Goal: Task Accomplishment & Management: Use online tool/utility

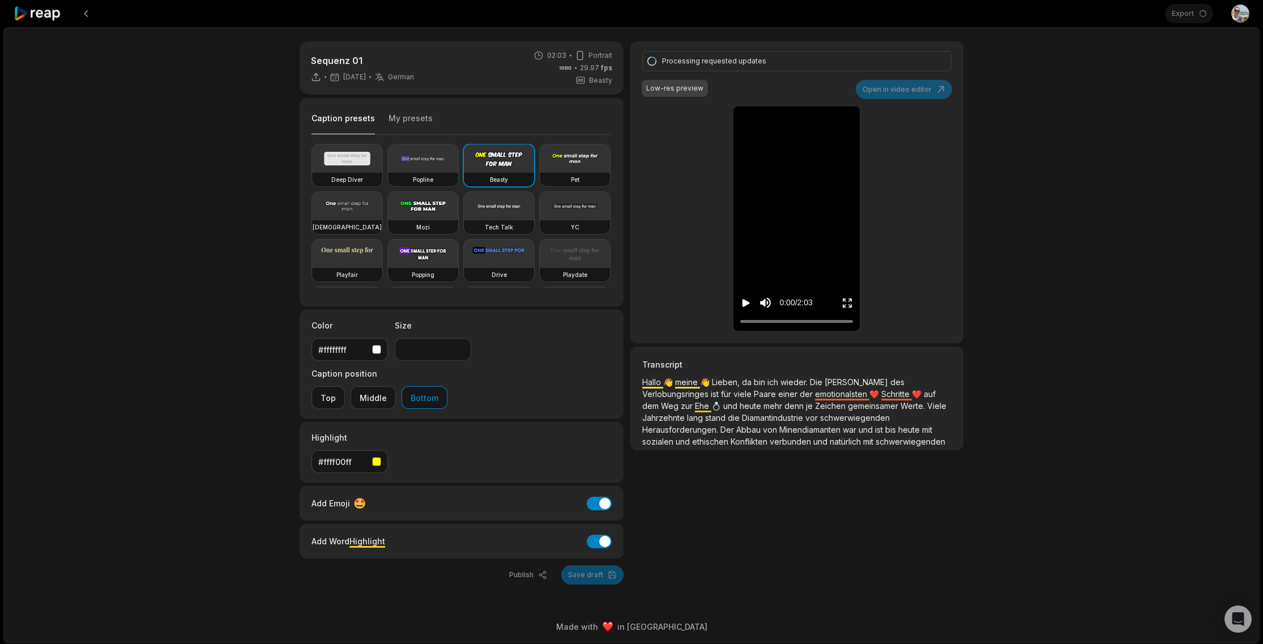
click at [1174, 19] on div "Export Open user menu" at bounding box center [1207, 13] width 84 height 27
click at [1184, 19] on div "Export Open user menu" at bounding box center [1207, 13] width 84 height 27
click at [1170, 40] on div "Sequenz 01 2 days ago German de 02:03 Portrait 29.97 fps Beasty Caption presets…" at bounding box center [631, 335] width 1256 height 616
click at [1187, 16] on div "Export Open user menu" at bounding box center [1207, 13] width 84 height 27
click at [1185, 6] on div "Export Open user menu" at bounding box center [1207, 13] width 84 height 27
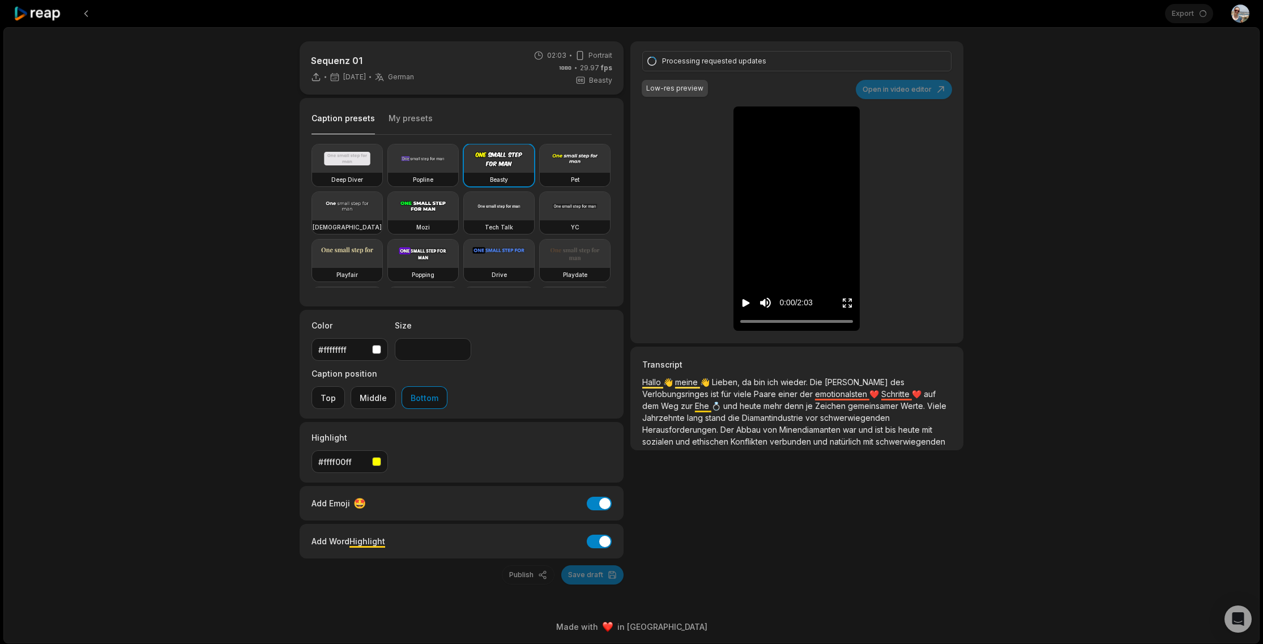
click at [1184, 12] on div "Export Open user menu" at bounding box center [1207, 13] width 84 height 27
click at [1155, 68] on div "Sequenz 01 2 days ago German de 02:03 Portrait 29.97 fps Beasty Caption presets…" at bounding box center [631, 335] width 1256 height 616
click at [51, 18] on icon at bounding box center [38, 13] width 48 height 15
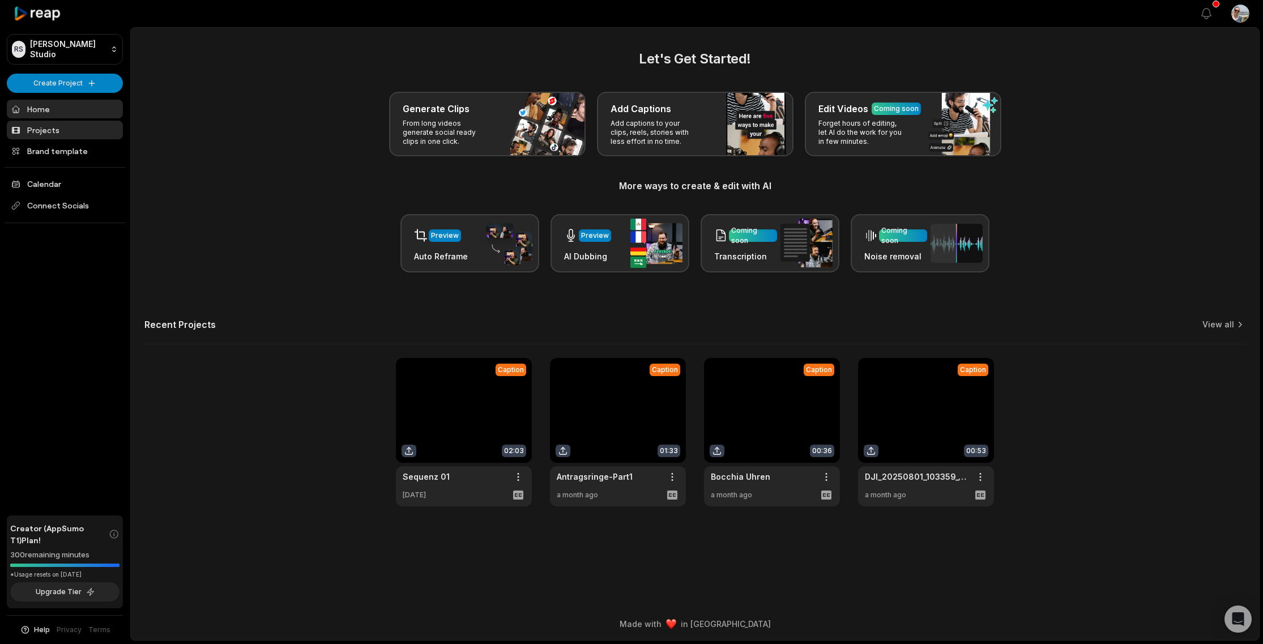
click at [59, 136] on link "Projects" at bounding box center [65, 130] width 116 height 19
click at [518, 476] on html "RS [PERSON_NAME]'s Studio Create Project Home Projects Brand template Calendar …" at bounding box center [631, 322] width 1263 height 644
click at [453, 440] on html "RS [PERSON_NAME]'s Studio Create Project Home Projects Brand template Calendar …" at bounding box center [631, 322] width 1263 height 644
click at [409, 452] on link at bounding box center [464, 432] width 136 height 148
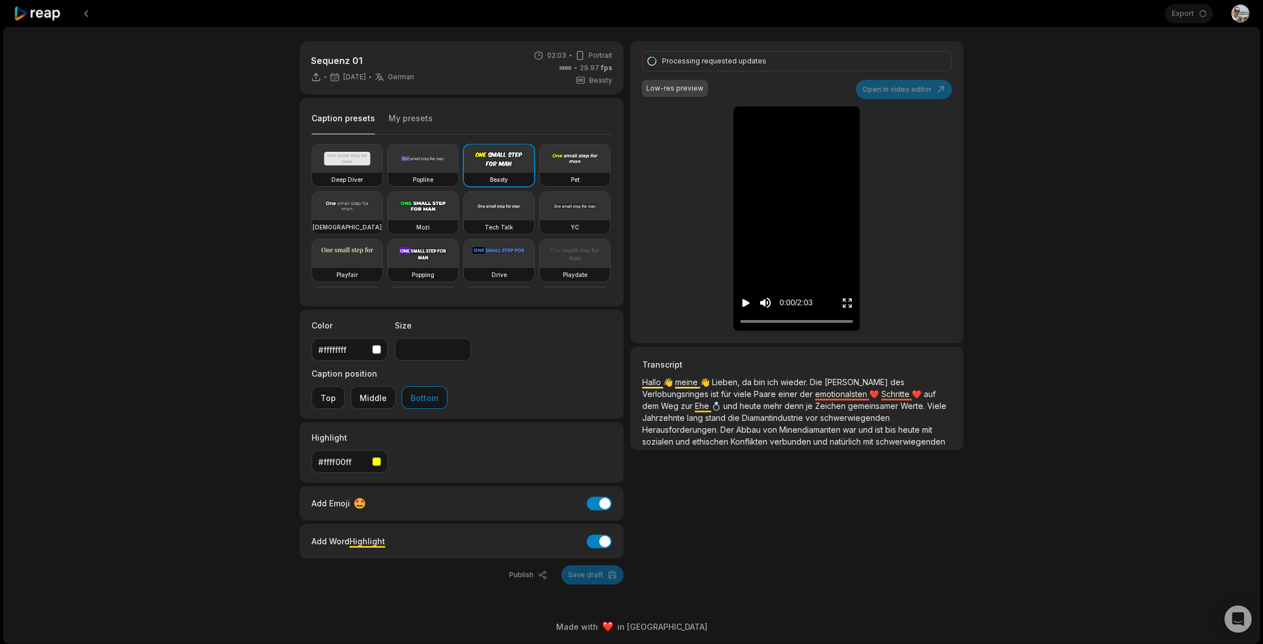
click at [912, 96] on div "Processing requested updates Low-res preview Open in video editor 👋 [PERSON_NAM…" at bounding box center [796, 192] width 333 height 302
click at [427, 116] on button "My presets" at bounding box center [411, 124] width 44 height 22
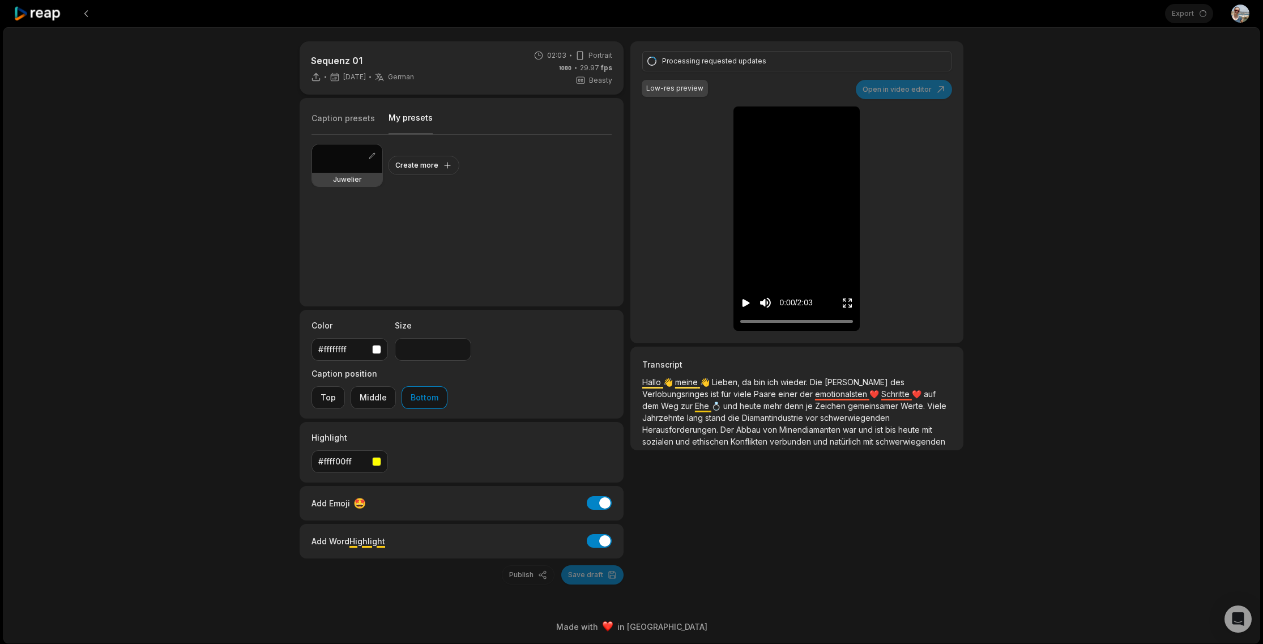
click at [354, 161] on div at bounding box center [347, 158] width 70 height 28
click at [748, 304] on icon "Play video" at bounding box center [746, 303] width 7 height 8
click at [748, 304] on icon "Pause video" at bounding box center [748, 303] width 2 height 8
click at [920, 89] on div "Processing requested updates Low-res preview Open in video editor 👋 [PERSON_NAM…" at bounding box center [796, 192] width 333 height 302
click at [1175, 14] on div "Export Open user menu" at bounding box center [1207, 13] width 84 height 27
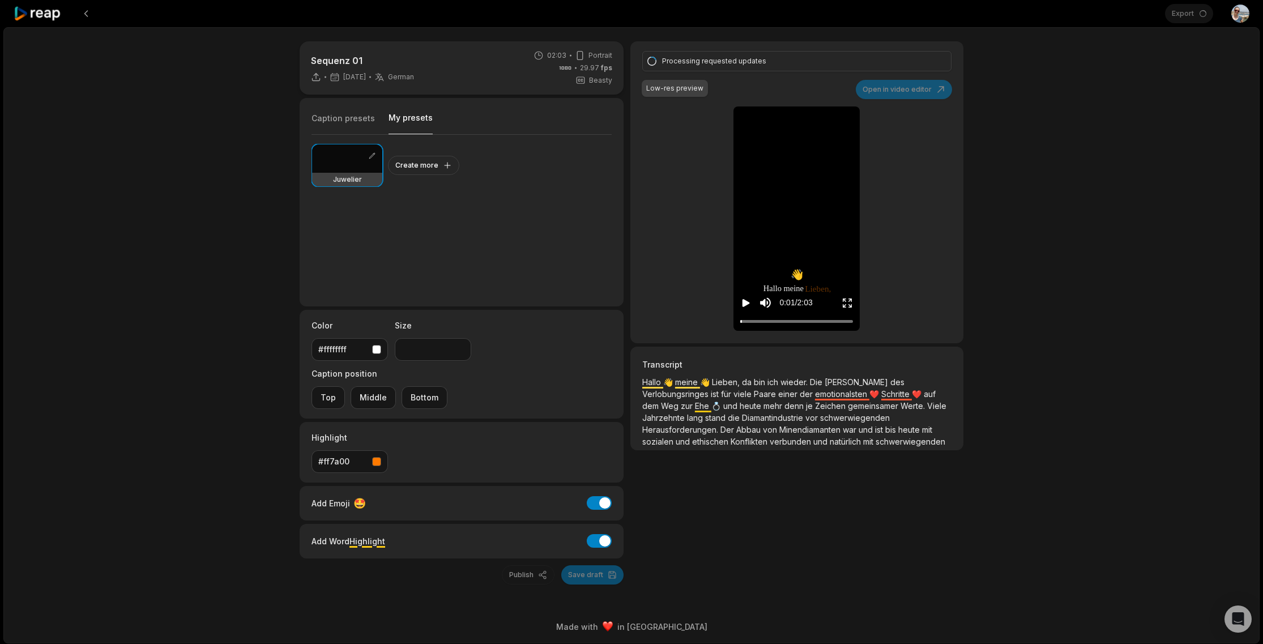
type input "**"
click at [1179, 15] on div "Export Open user menu" at bounding box center [1207, 13] width 84 height 27
click at [40, 16] on icon at bounding box center [38, 13] width 48 height 15
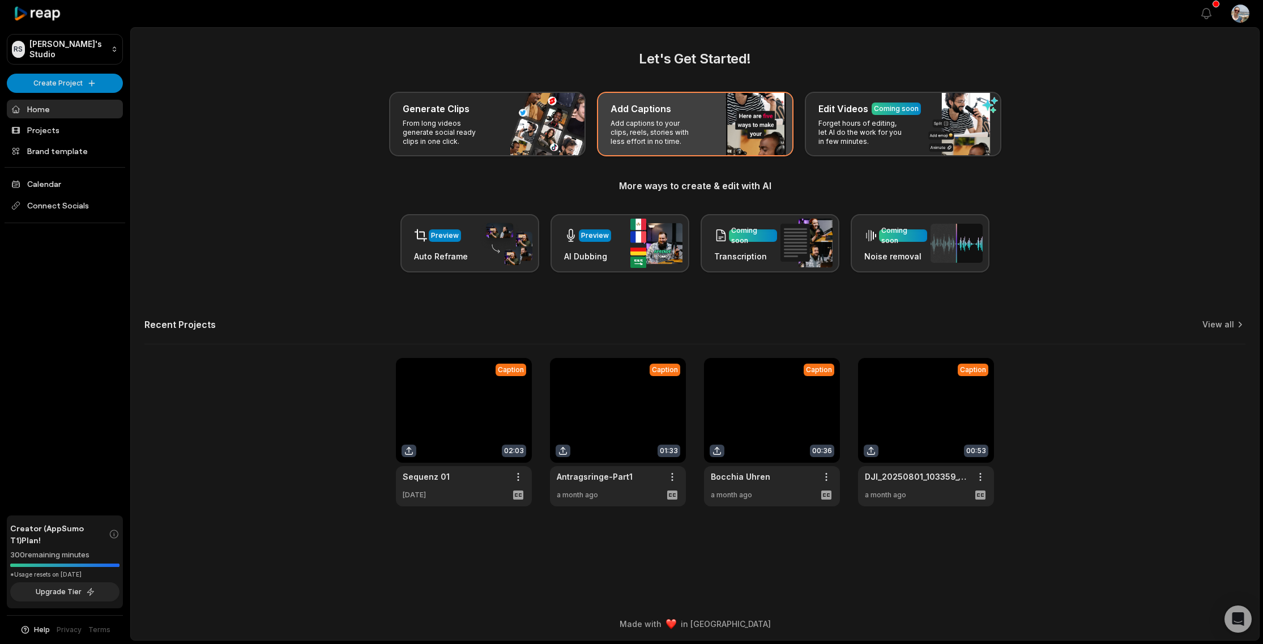
click at [736, 140] on div "Add Captions Add captions to your clips, reels, stories with less effort in no …" at bounding box center [695, 124] width 197 height 65
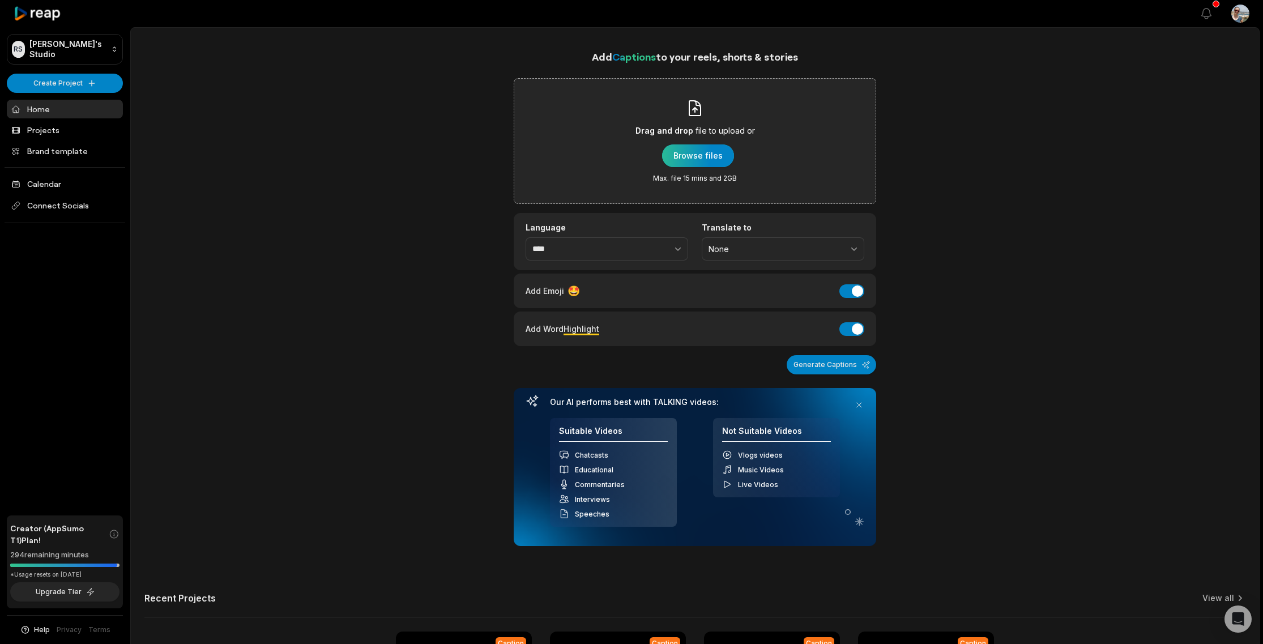
click at [705, 154] on div "button" at bounding box center [698, 155] width 72 height 23
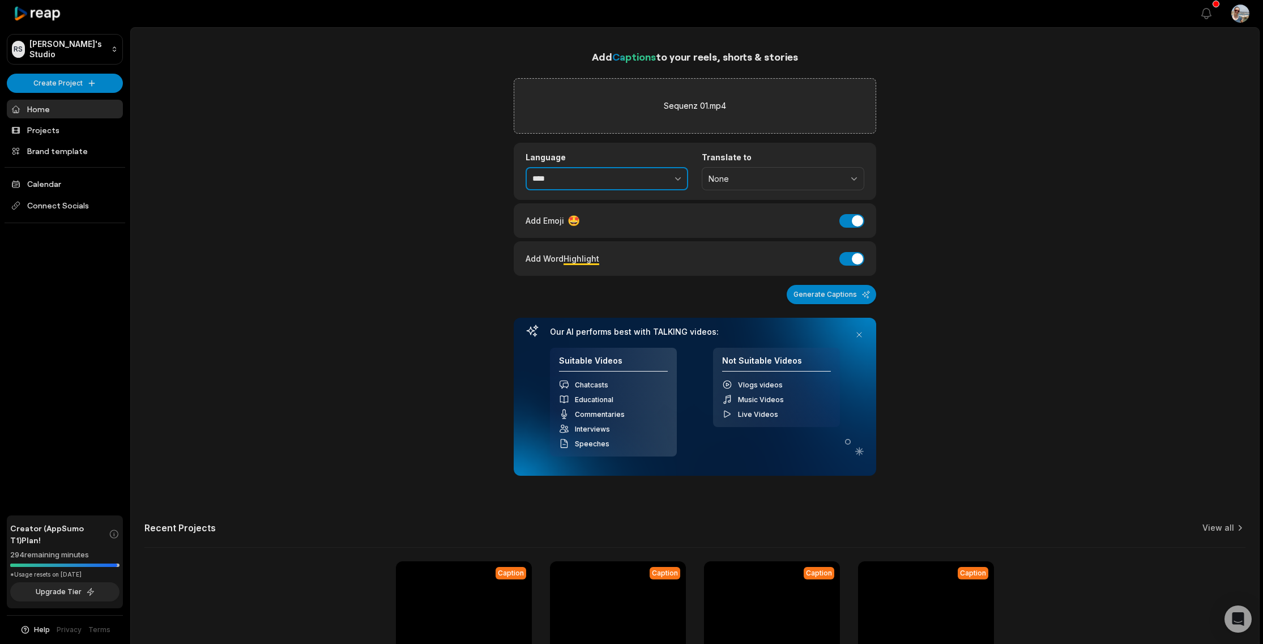
click at [577, 181] on input "****" at bounding box center [607, 179] width 163 height 24
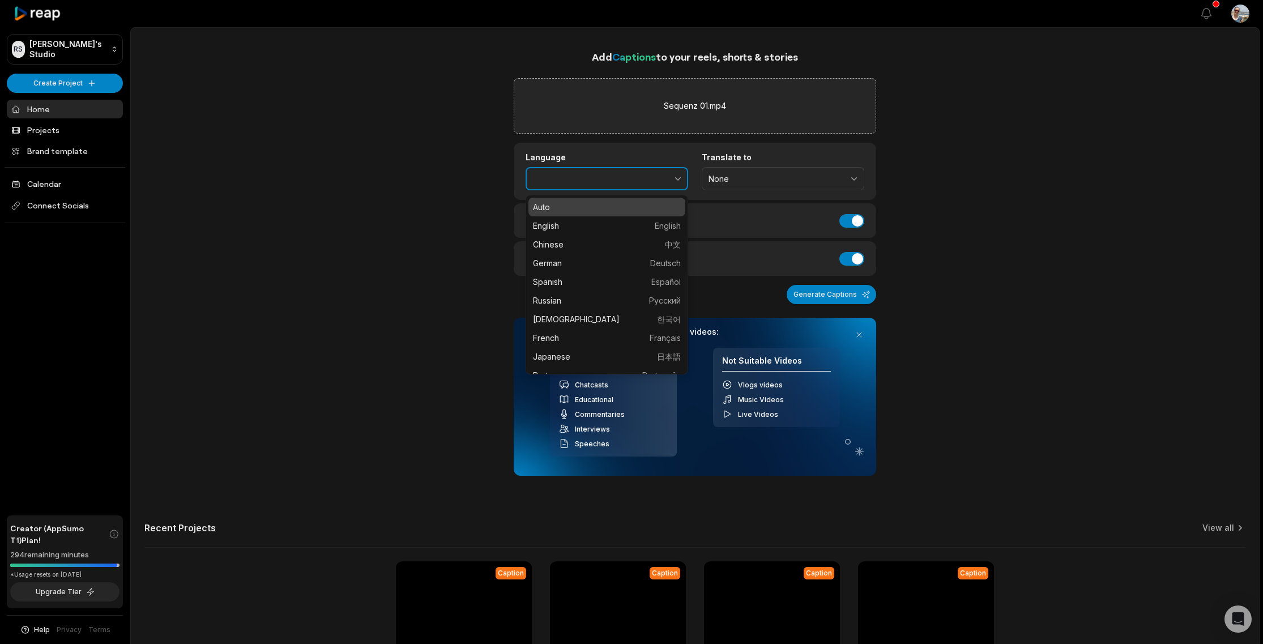
click at [673, 178] on icon "button" at bounding box center [677, 178] width 11 height 11
type input "******"
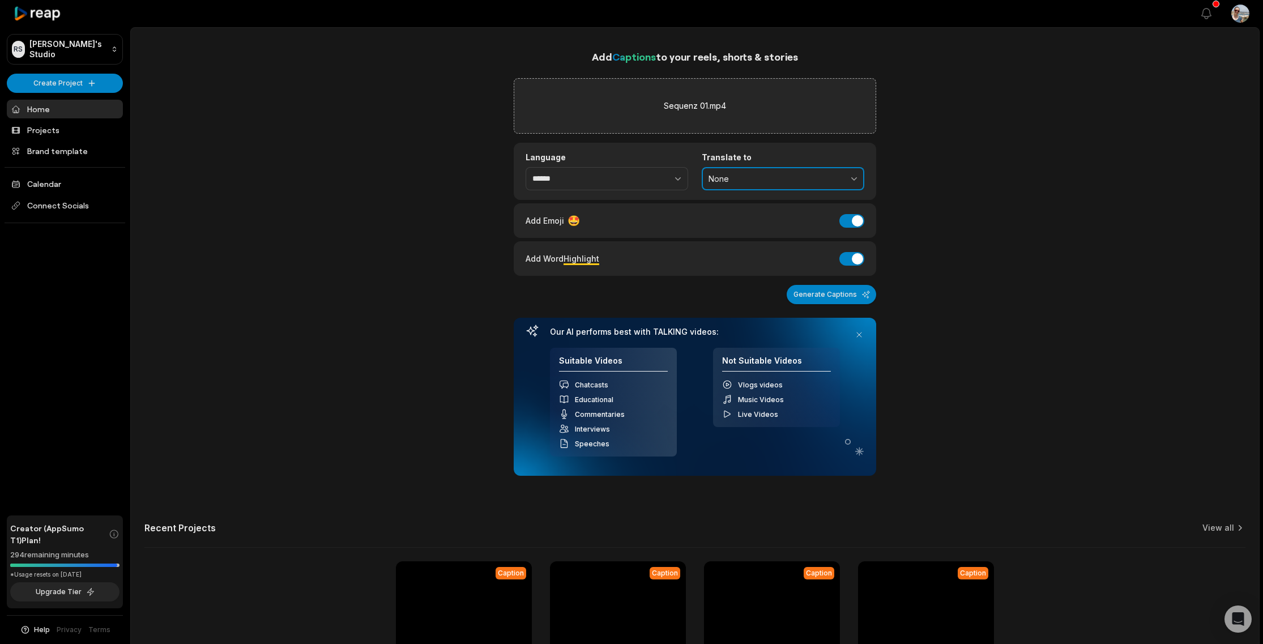
click at [789, 175] on span "None" at bounding box center [775, 179] width 133 height 10
click at [938, 177] on div "Add Captions to your reels, shorts & stories Sequenz 01.mp4 Language ****** Tra…" at bounding box center [695, 379] width 1128 height 661
click at [839, 295] on button "Generate Captions" at bounding box center [831, 294] width 89 height 19
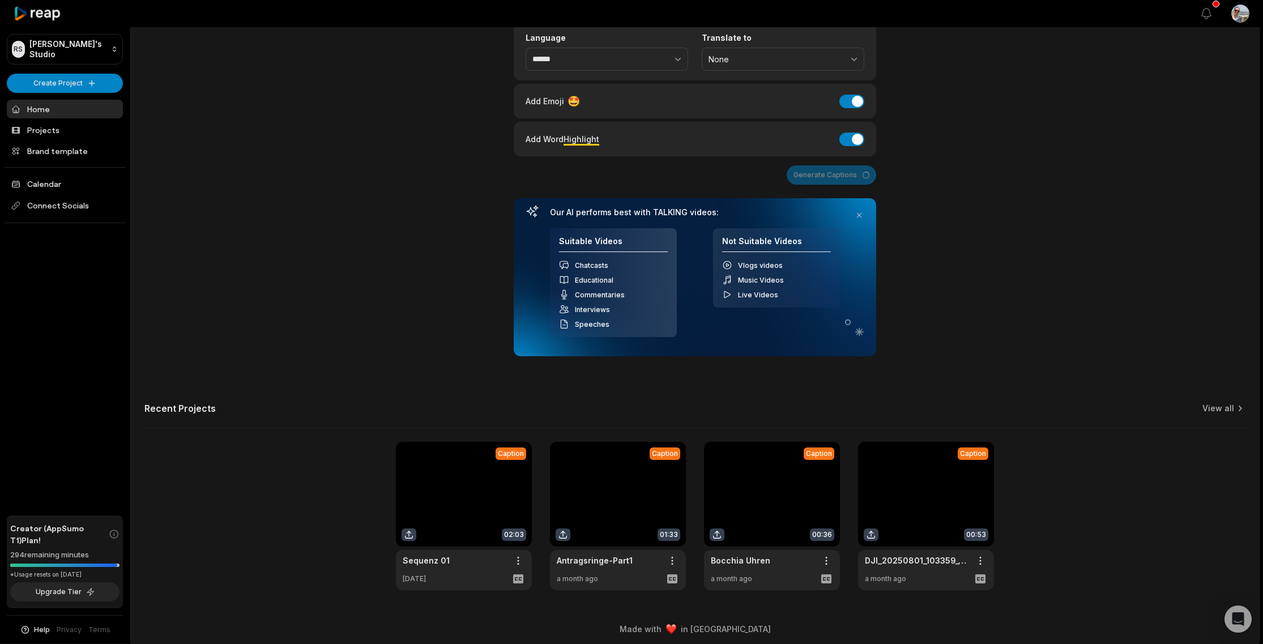
scroll to position [125, 0]
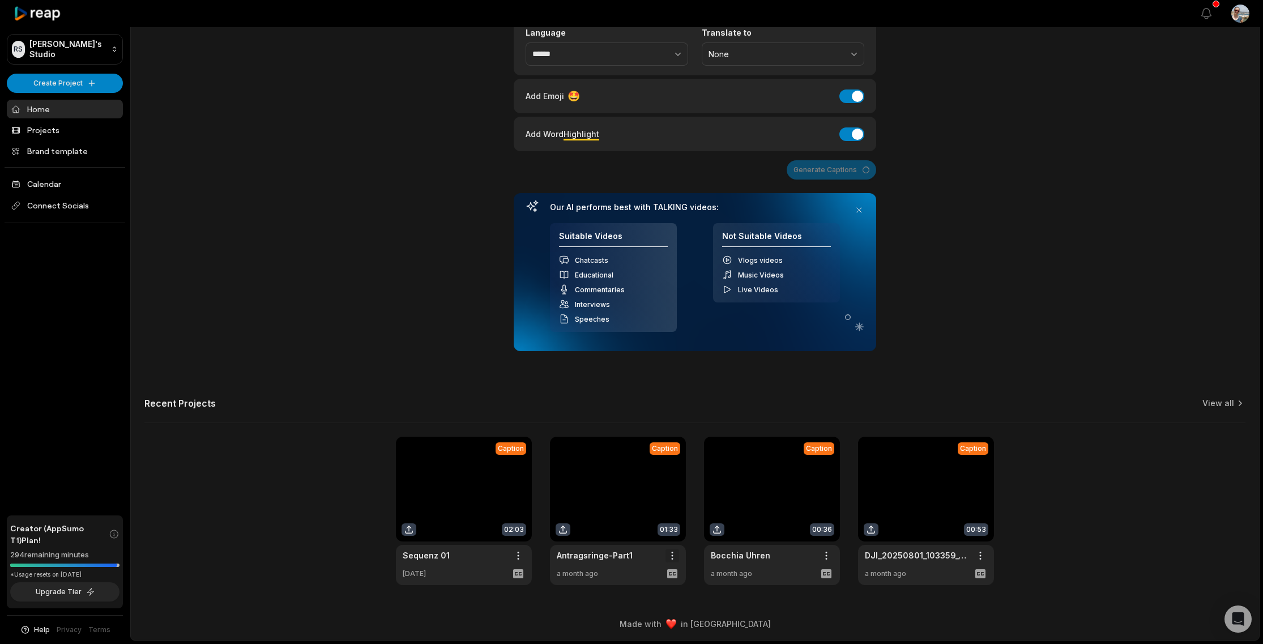
click at [675, 519] on html "RS [PERSON_NAME]'s Studio Create Project Home Projects Brand template Calendar …" at bounding box center [631, 197] width 1263 height 644
click at [664, 579] on div "Archive" at bounding box center [639, 577] width 73 height 19
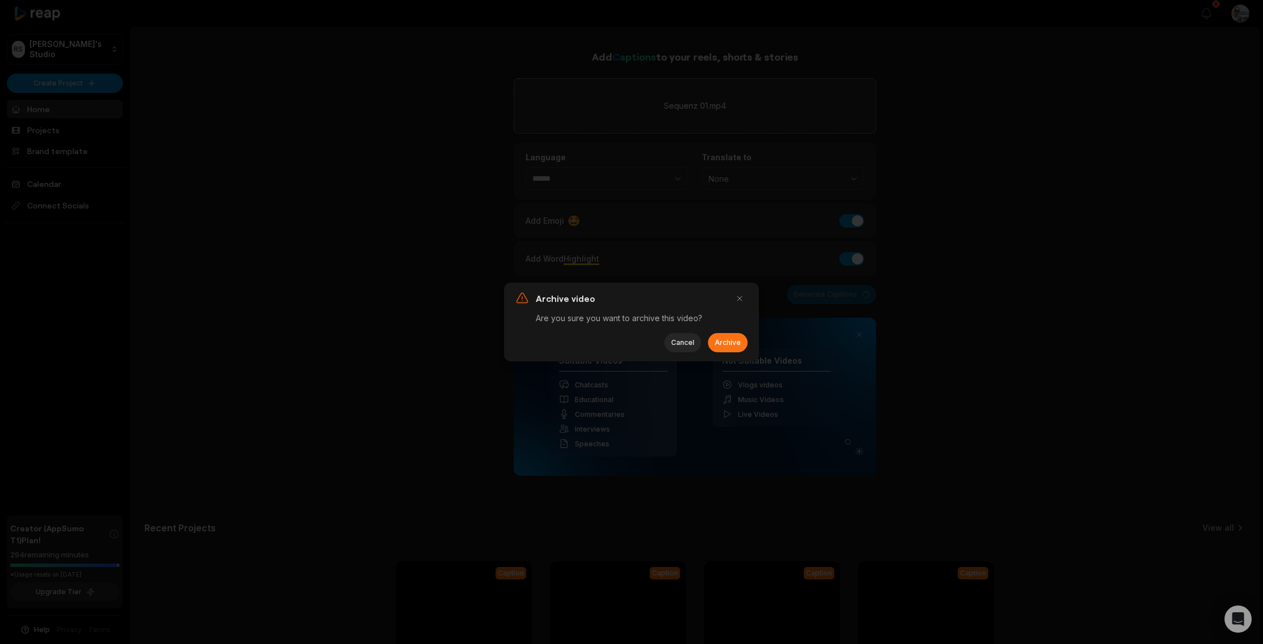
click at [734, 345] on button "Archive" at bounding box center [728, 342] width 40 height 19
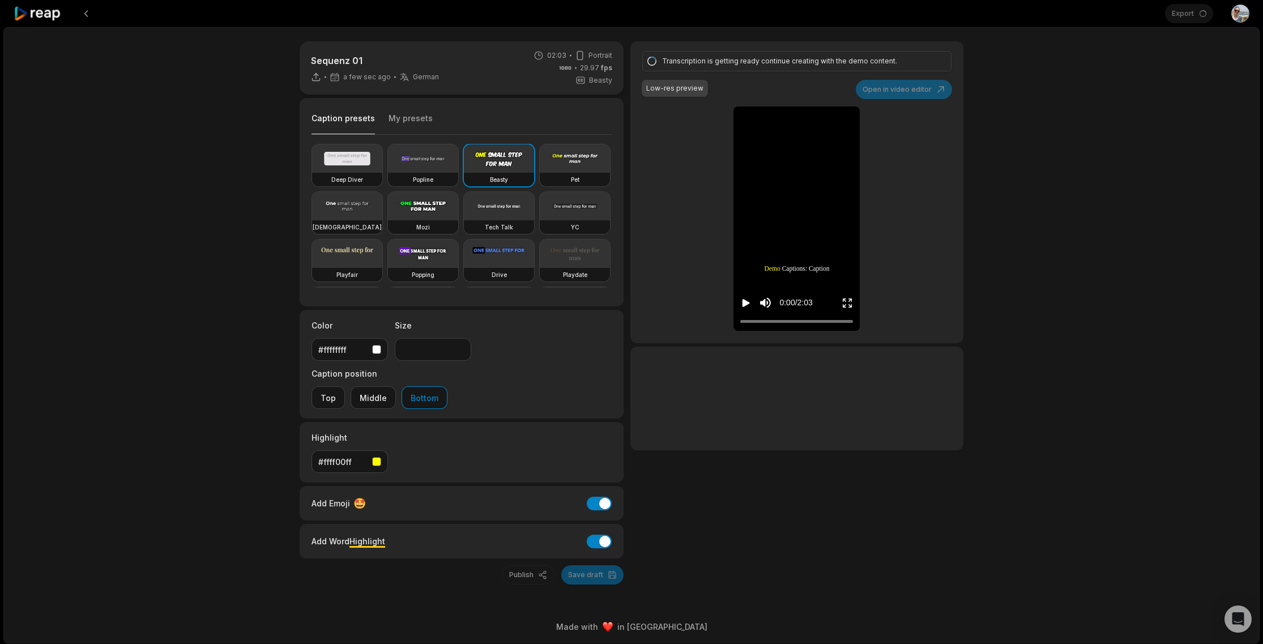
click at [1095, 107] on div "Sequenz 01 a few sec ago German de 02:03 Portrait 29.97 fps Beasty Caption pres…" at bounding box center [631, 335] width 1256 height 616
click at [911, 92] on div "Transcription is getting ready continue creating with the demo content. Low-res…" at bounding box center [796, 192] width 333 height 302
